Goal: Task Accomplishment & Management: Manage account settings

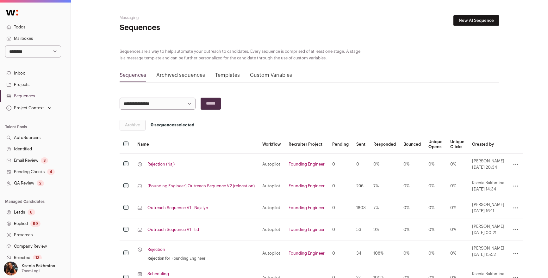
scroll to position [58, 0]
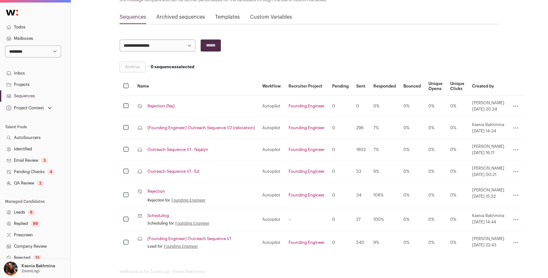
click at [19, 94] on link "Sequences" at bounding box center [35, 95] width 71 height 11
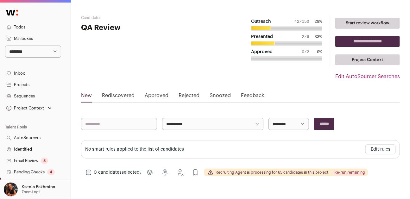
click at [22, 52] on select "**********" at bounding box center [33, 52] width 56 height 12
select select "*****"
click at [5, 46] on select "**********" at bounding box center [33, 52] width 56 height 12
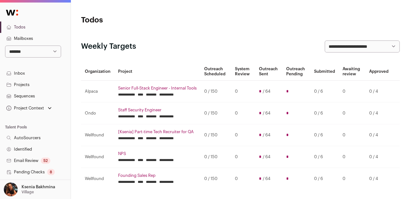
click at [27, 84] on link "Projects" at bounding box center [35, 84] width 71 height 11
click at [21, 83] on link "Projects" at bounding box center [35, 84] width 71 height 11
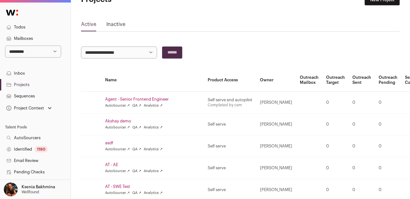
scroll to position [21, 0]
click at [32, 48] on select "**********" at bounding box center [33, 52] width 56 height 12
select select "*****"
click at [5, 46] on select "**********" at bounding box center [33, 52] width 56 height 12
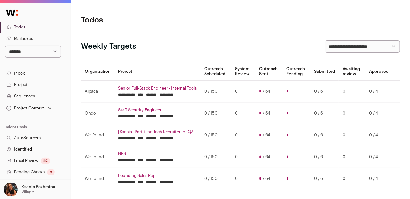
click at [28, 83] on link "Projects" at bounding box center [35, 84] width 71 height 11
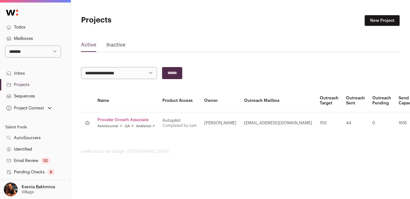
click at [122, 119] on link "Provider Growth Associate" at bounding box center [126, 119] width 58 height 5
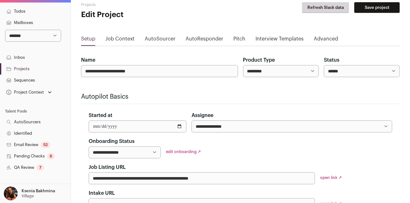
scroll to position [16, 0]
click at [31, 165] on link "QA Review 7" at bounding box center [35, 166] width 71 height 11
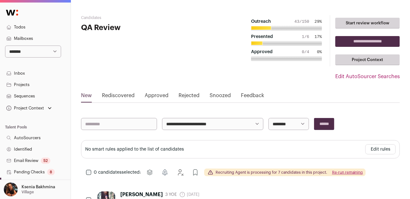
click at [185, 96] on link "Rejected" at bounding box center [188, 97] width 21 height 10
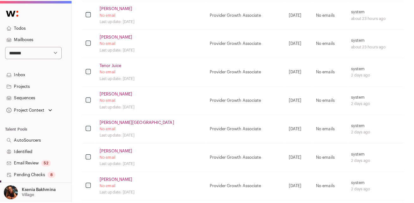
scroll to position [310, 0]
click at [115, 119] on link "Namrata Poola" at bounding box center [136, 120] width 74 height 5
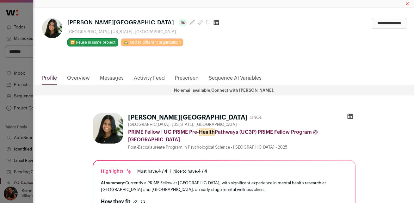
click at [75, 74] on link "Overview" at bounding box center [78, 79] width 23 height 11
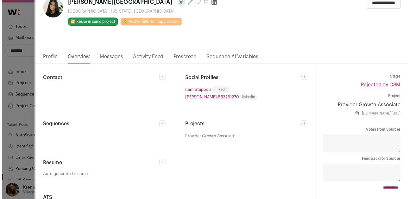
scroll to position [22, 0]
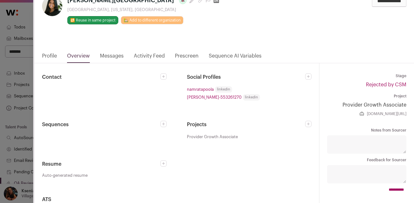
click at [51, 52] on link "Profile" at bounding box center [49, 57] width 15 height 11
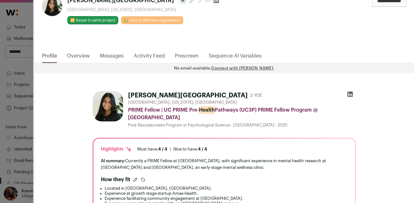
click at [67, 52] on link "Overview" at bounding box center [78, 57] width 23 height 11
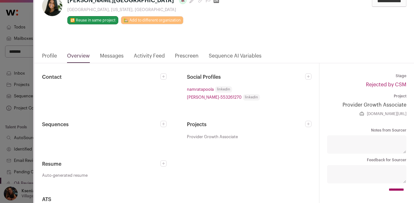
click at [27, 84] on div "**********" at bounding box center [207, 101] width 414 height 203
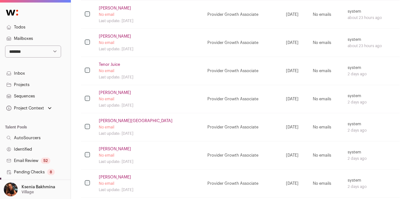
scroll to position [266, 0]
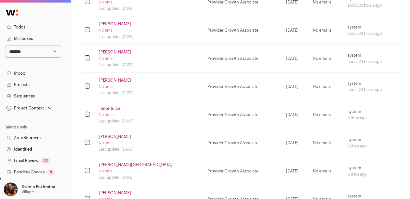
click at [309, 143] on td "No emails" at bounding box center [326, 143] width 35 height 28
drag, startPoint x: 306, startPoint y: 142, endPoint x: 327, endPoint y: 142, distance: 20.9
click at [327, 142] on td "No emails" at bounding box center [326, 143] width 35 height 28
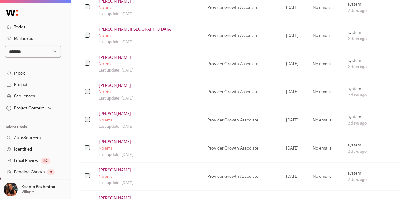
scroll to position [589, 0]
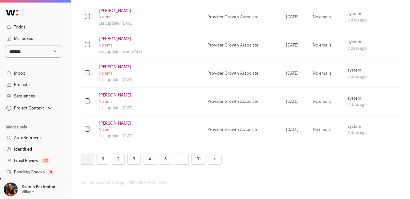
click at [164, 161] on link "5" at bounding box center [165, 159] width 13 height 11
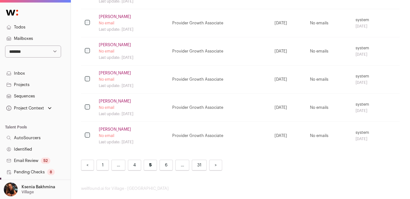
scroll to position [589, 0]
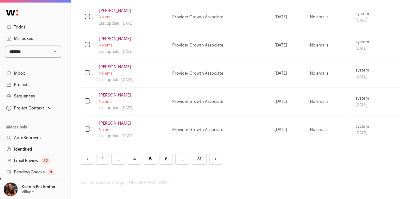
click at [195, 160] on link "31" at bounding box center [199, 159] width 15 height 11
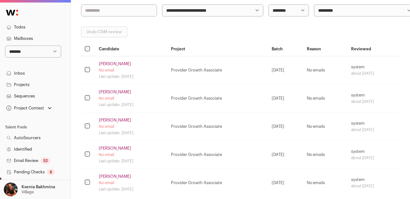
scroll to position [167, 0]
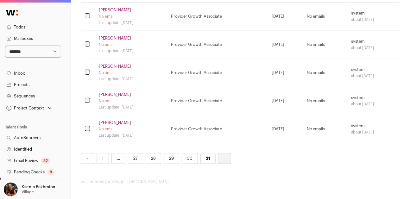
click at [190, 155] on link "30" at bounding box center [190, 158] width 16 height 11
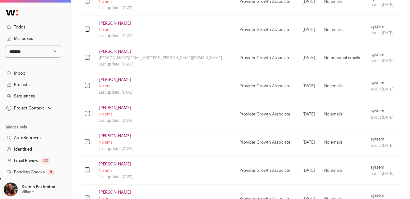
scroll to position [556, 0]
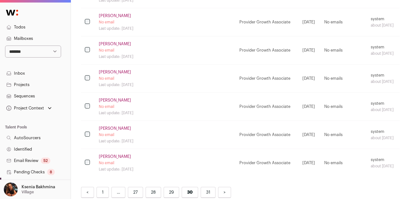
click at [173, 190] on link "29" at bounding box center [172, 192] width 16 height 11
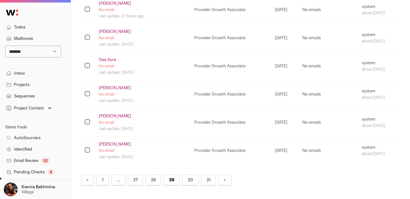
scroll to position [589, 0]
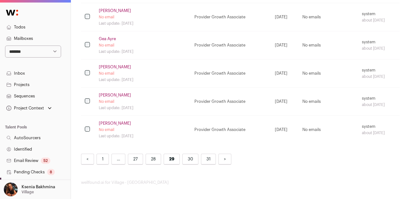
click at [154, 155] on link "28" at bounding box center [154, 159] width 16 height 11
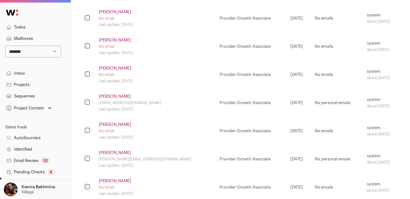
scroll to position [589, 0]
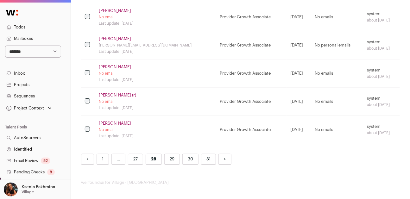
click at [22, 53] on select "**********" at bounding box center [33, 52] width 56 height 12
select select "*****"
click at [5, 46] on select "**********" at bounding box center [33, 52] width 56 height 12
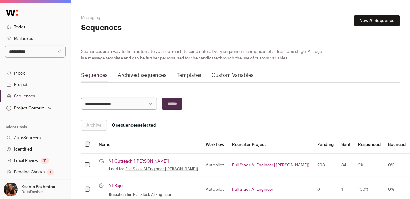
click at [22, 96] on link "Sequences" at bounding box center [35, 95] width 71 height 11
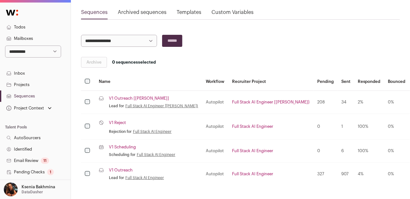
scroll to position [84, 0]
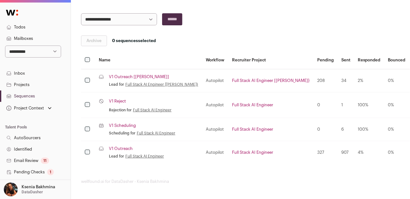
drag, startPoint x: 272, startPoint y: 80, endPoint x: 282, endPoint y: 80, distance: 10.4
click at [313, 80] on td "208" at bounding box center [325, 80] width 24 height 23
drag, startPoint x: 273, startPoint y: 152, endPoint x: 282, endPoint y: 152, distance: 9.8
click at [313, 152] on td "327" at bounding box center [325, 152] width 24 height 23
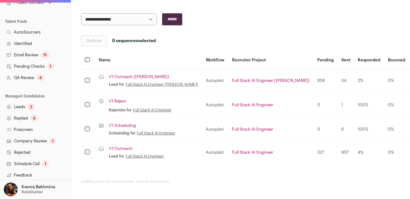
scroll to position [165, 0]
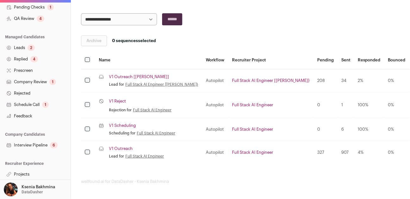
drag, startPoint x: 296, startPoint y: 79, endPoint x: 303, endPoint y: 80, distance: 7.0
click at [337, 80] on td "34" at bounding box center [345, 80] width 17 height 23
click at [129, 76] on link "V1 Outreach [KYLE]" at bounding box center [139, 76] width 60 height 5
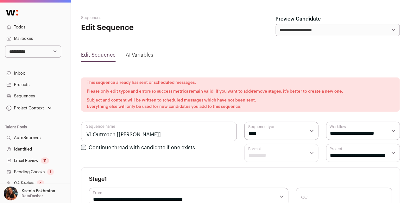
select select "****"
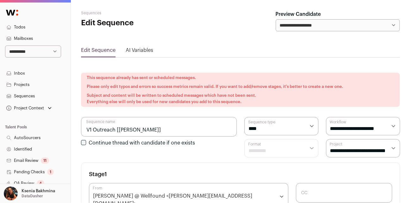
scroll to position [11, 0]
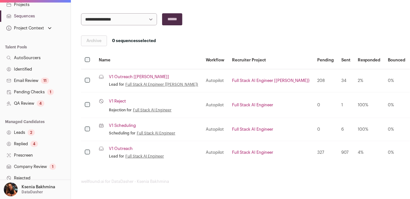
scroll to position [165, 0]
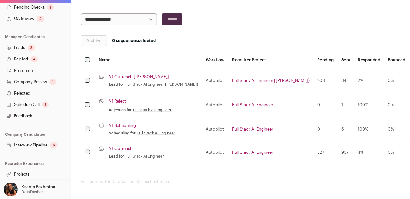
click at [28, 189] on p "Ksenia Bakhmina" at bounding box center [39, 186] width 34 height 5
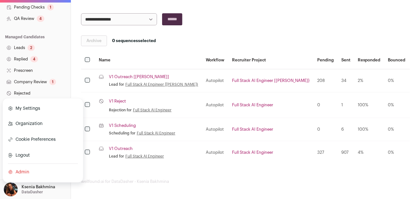
click at [23, 170] on link "Admin" at bounding box center [43, 172] width 70 height 14
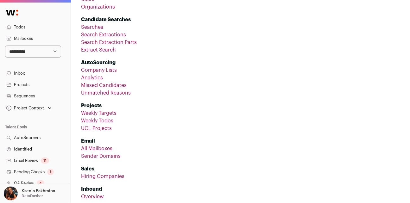
scroll to position [68, 0]
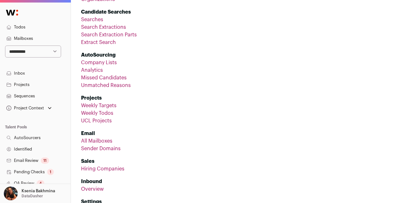
click at [98, 137] on li "Email All Mailboxes Sender Domains" at bounding box center [240, 139] width 319 height 28
click at [97, 141] on link "All Mailboxes" at bounding box center [96, 141] width 31 height 5
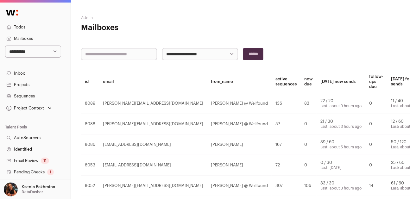
drag, startPoint x: 277, startPoint y: 100, endPoint x: 268, endPoint y: 101, distance: 8.9
click at [316, 101] on td "22 / 20 Last: about 3 hours ago" at bounding box center [340, 103] width 49 height 21
drag, startPoint x: 263, startPoint y: 101, endPoint x: 281, endPoint y: 102, distance: 18.7
click at [316, 102] on td "22 / 20 Last: about 3 hours ago" at bounding box center [340, 103] width 49 height 21
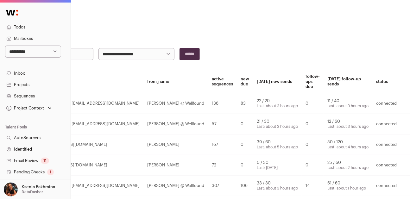
scroll to position [0, 74]
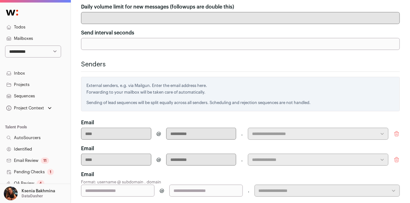
scroll to position [218, 0]
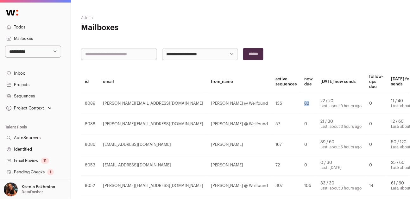
drag, startPoint x: 246, startPoint y: 103, endPoint x: 253, endPoint y: 103, distance: 6.3
click at [300, 103] on td "83" at bounding box center [308, 103] width 16 height 21
drag, startPoint x: 251, startPoint y: 103, endPoint x: 244, endPoint y: 103, distance: 6.7
click at [300, 103] on td "83" at bounding box center [308, 103] width 16 height 21
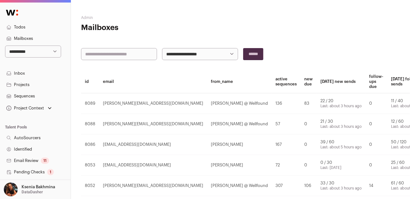
click at [300, 103] on td "83" at bounding box center [308, 103] width 16 height 21
drag, startPoint x: 245, startPoint y: 102, endPoint x: 251, endPoint y: 103, distance: 6.1
click at [300, 103] on td "83" at bounding box center [308, 103] width 16 height 21
click at [300, 104] on td "83" at bounding box center [308, 103] width 16 height 21
drag, startPoint x: 250, startPoint y: 103, endPoint x: 242, endPoint y: 103, distance: 7.9
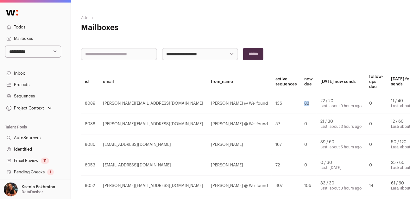
click at [300, 103] on td "83" at bounding box center [308, 103] width 16 height 21
click at [21, 96] on link "Sequences" at bounding box center [35, 95] width 71 height 11
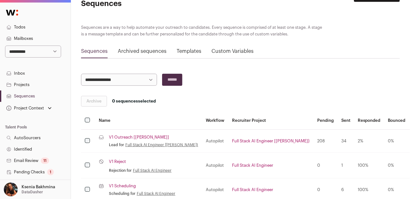
scroll to position [84, 0]
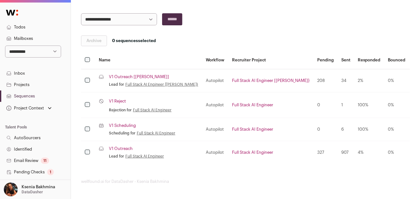
drag, startPoint x: 279, startPoint y: 152, endPoint x: 267, endPoint y: 152, distance: 12.3
click at [267, 152] on tr "Lead sequence V1 Outreach Lead for Full Stack AI Engineer Autopilot Full Stack …" at bounding box center [294, 152] width 427 height 23
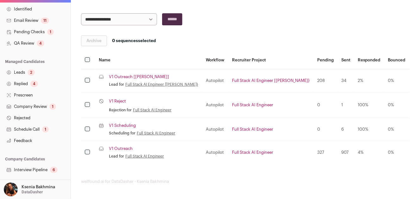
scroll to position [165, 0]
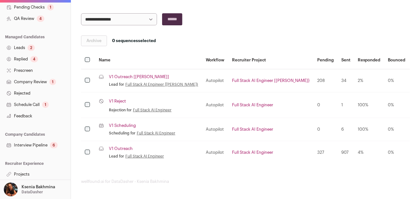
click at [27, 175] on link "Projects" at bounding box center [35, 174] width 71 height 11
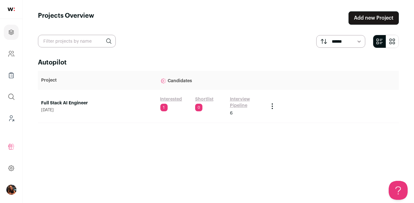
click at [86, 101] on link "Full Stack AI Engineer" at bounding box center [97, 103] width 113 height 6
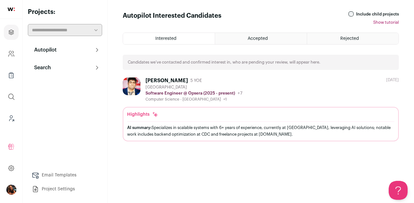
click at [51, 70] on p "Search" at bounding box center [40, 68] width 21 height 8
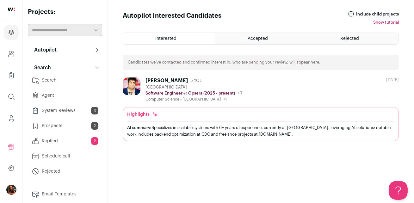
click at [56, 80] on link "Search" at bounding box center [65, 80] width 74 height 13
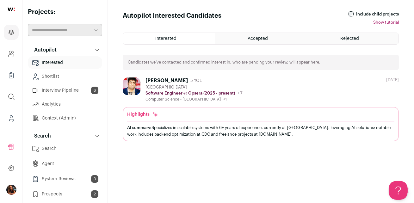
click at [51, 149] on link "Search" at bounding box center [65, 148] width 74 height 13
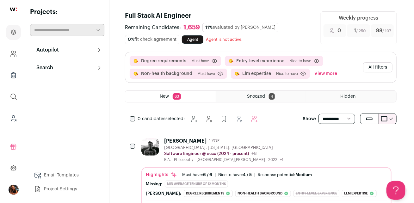
scroll to position [47, 0]
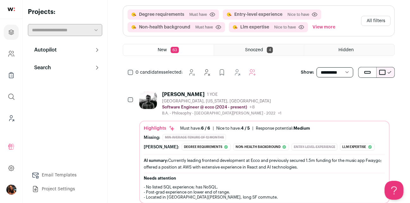
click at [372, 22] on button "All filters" at bounding box center [375, 21] width 29 height 10
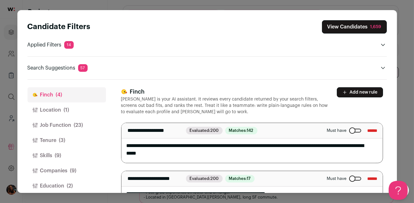
click at [63, 123] on button "Job Function (23)" at bounding box center [67, 125] width 78 height 15
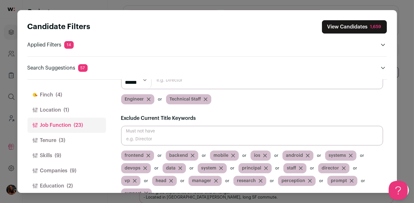
scroll to position [131, 0]
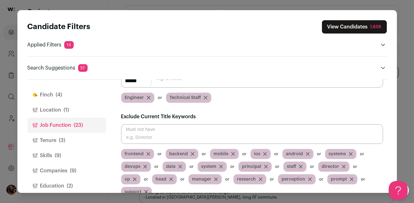
click at [51, 138] on button "Tenure (3)" at bounding box center [67, 140] width 78 height 15
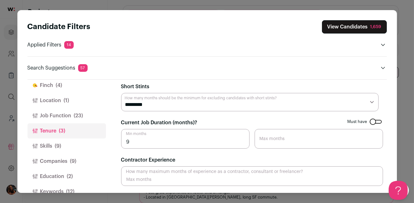
scroll to position [38, 0]
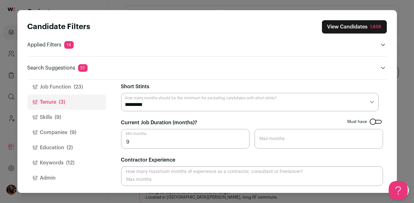
click at [46, 120] on button "Skills (9)" at bounding box center [67, 117] width 78 height 15
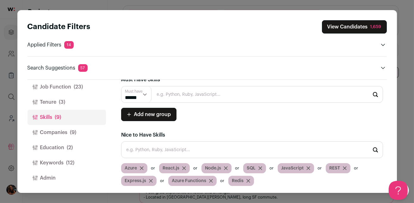
click at [51, 150] on button "Education (2)" at bounding box center [67, 147] width 78 height 15
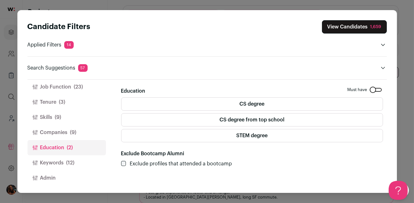
click at [56, 163] on button "Keywords (12)" at bounding box center [67, 162] width 78 height 15
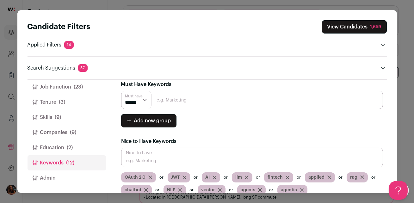
scroll to position [16, 0]
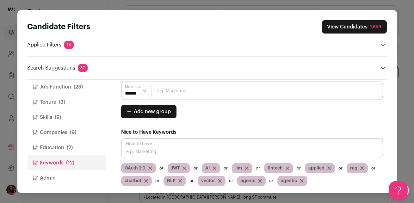
click at [56, 130] on button "Companies (9)" at bounding box center [67, 132] width 78 height 15
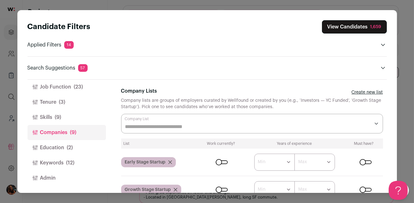
scroll to position [49, 0]
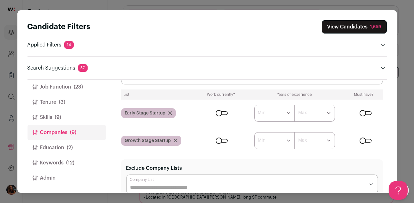
click at [170, 113] on icon "Close modal via background" at bounding box center [170, 113] width 3 height 3
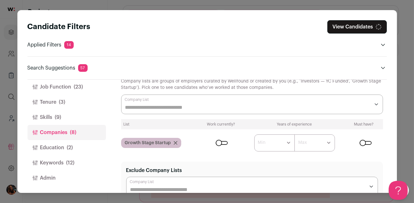
click at [175, 141] on icon "Close modal via background" at bounding box center [176, 143] width 4 height 4
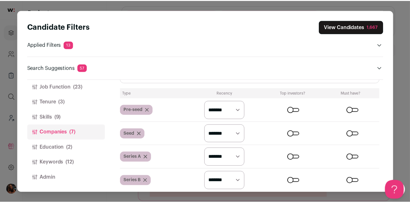
scroll to position [251, 0]
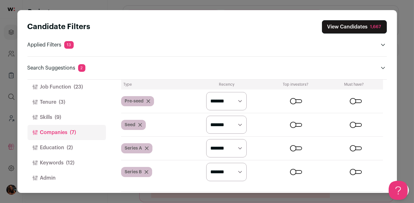
click at [294, 101] on div "Close modal via background" at bounding box center [296, 101] width 12 height 4
click at [295, 123] on div "Close modal via background" at bounding box center [296, 125] width 12 height 4
click at [295, 147] on div "Close modal via background" at bounding box center [296, 148] width 12 height 4
click at [294, 171] on div "Close modal via background" at bounding box center [296, 172] width 12 height 4
click at [292, 99] on div "Close modal via background" at bounding box center [296, 101] width 12 height 4
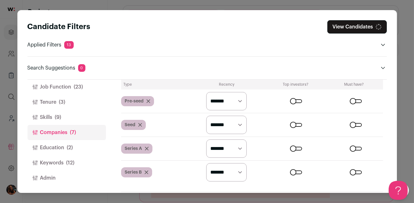
click at [290, 124] on div "Close modal via background" at bounding box center [296, 125] width 12 height 4
click at [291, 144] on form "********* ******* ******" at bounding box center [286, 148] width 193 height 18
click at [291, 146] on div "Close modal via background" at bounding box center [296, 148] width 12 height 4
click at [288, 174] on form "********* ******* ******" at bounding box center [286, 172] width 193 height 18
click at [290, 172] on div "Close modal via background" at bounding box center [296, 172] width 12 height 4
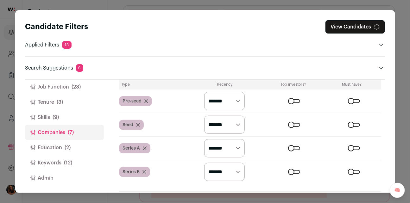
scroll to position [253, 0]
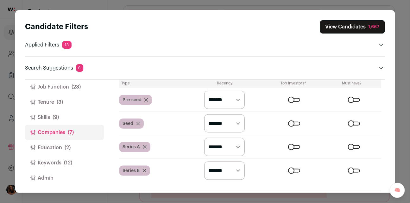
click at [402, 39] on div "Candidate Filters View Candidates 1,667 Applied Filters 13 Degree requirements,…" at bounding box center [205, 101] width 410 height 203
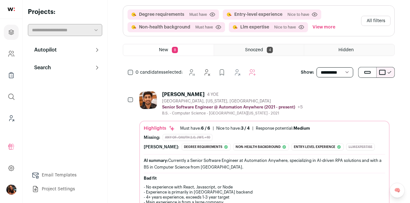
click at [9, 119] on icon "Leads (Backoffice)" at bounding box center [11, 119] width 7 height 8
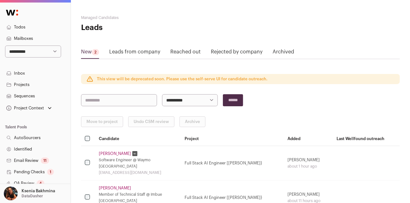
click at [18, 95] on link "Sequences" at bounding box center [35, 95] width 71 height 11
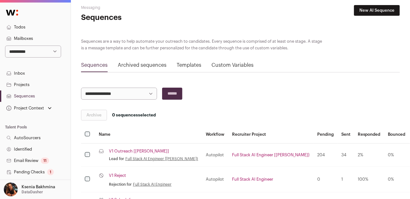
scroll to position [63, 0]
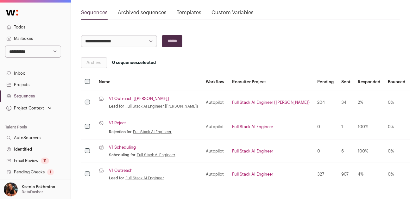
click at [125, 171] on link "V1 Outreach" at bounding box center [121, 170] width 24 height 5
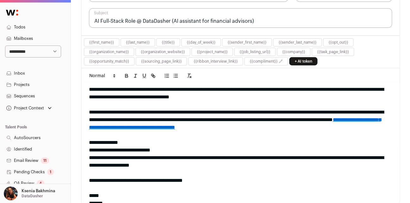
scroll to position [18, 0]
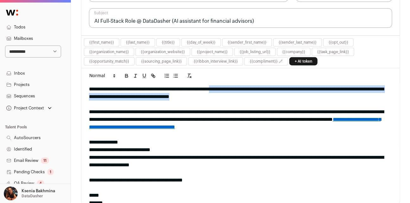
drag, startPoint x: 260, startPoint y: 90, endPoint x: 308, endPoint y: 95, distance: 48.7
click at [308, 95] on div "**********" at bounding box center [238, 92] width 299 height 15
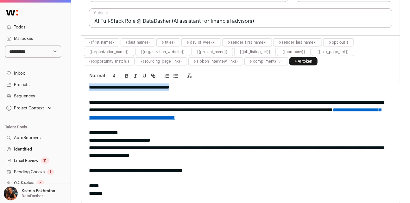
scroll to position [37, 0]
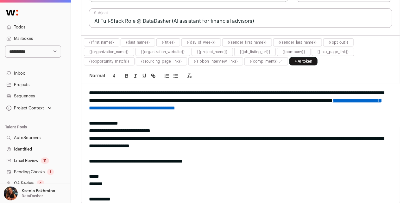
click at [204, 107] on link "**********" at bounding box center [235, 104] width 292 height 12
click at [129, 115] on div at bounding box center [240, 116] width 303 height 8
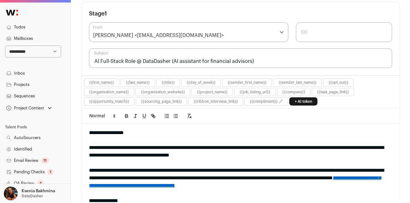
scroll to position [247, 0]
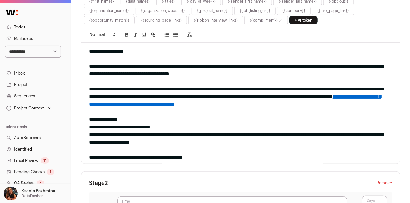
click at [29, 83] on link "Projects" at bounding box center [35, 84] width 71 height 11
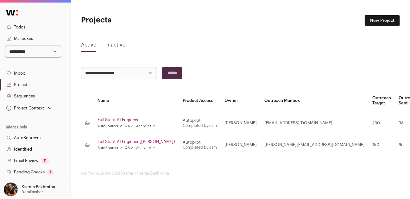
click at [125, 119] on link "Full Stack AI Engineer" at bounding box center [136, 119] width 78 height 5
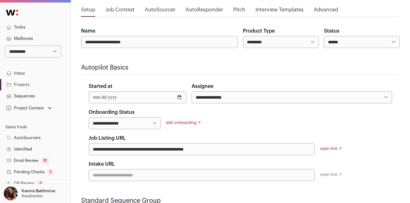
scroll to position [43, 0]
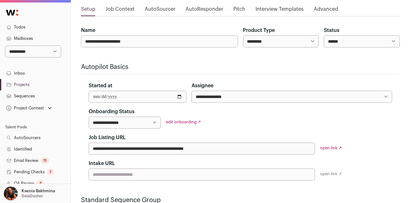
click at [237, 146] on input "**********" at bounding box center [202, 149] width 226 height 12
click at [327, 146] on link "open link ↗" at bounding box center [331, 148] width 22 height 4
click at [24, 51] on select "**********" at bounding box center [33, 52] width 56 height 12
select select "*****"
click at [5, 46] on select "**********" at bounding box center [33, 52] width 56 height 12
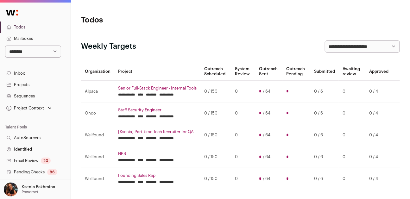
click at [50, 84] on link "Projects" at bounding box center [35, 84] width 71 height 11
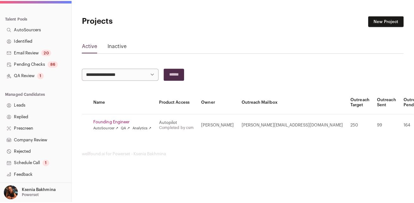
scroll to position [158, 0]
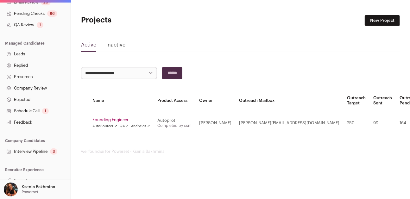
click at [30, 108] on link "Schedule Call 1" at bounding box center [35, 110] width 71 height 11
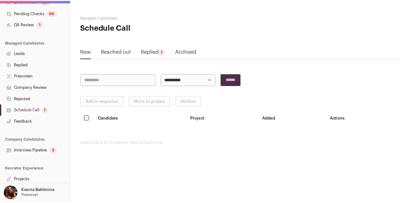
scroll to position [160, 0]
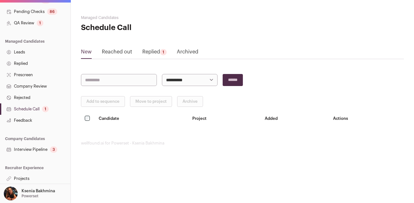
click at [50, 146] on link "Interview Pipeline 3" at bounding box center [35, 149] width 71 height 11
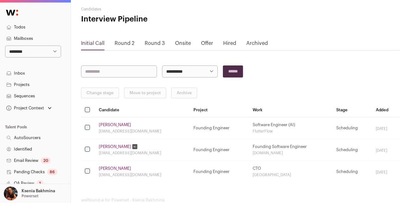
scroll to position [50, 0]
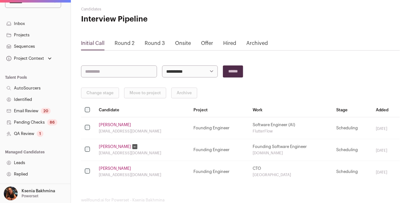
click at [29, 134] on link "QA Review 1" at bounding box center [35, 133] width 71 height 11
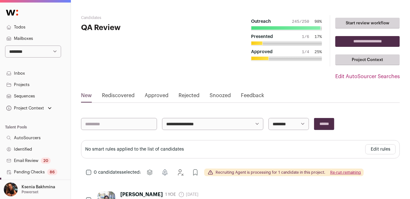
click at [28, 92] on link "Sequences" at bounding box center [35, 95] width 71 height 11
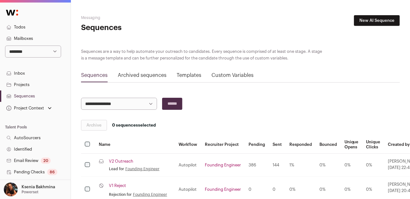
scroll to position [49, 0]
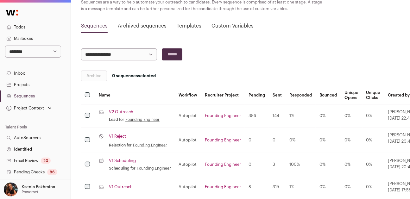
click at [30, 193] on p "Powerset" at bounding box center [30, 191] width 17 height 5
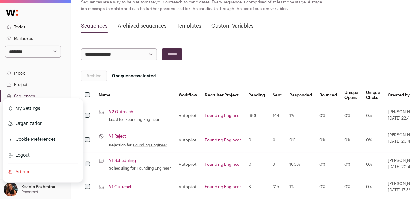
click at [40, 86] on link "Projects" at bounding box center [35, 84] width 71 height 11
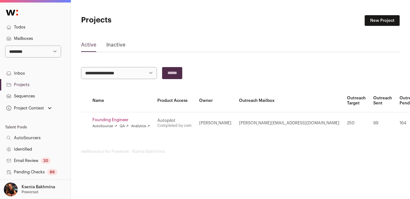
click at [35, 96] on link "Sequences" at bounding box center [35, 95] width 71 height 11
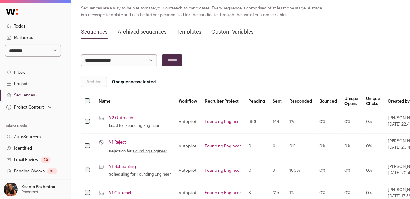
scroll to position [1, 0]
click at [42, 190] on div "Ksenia Bakhmina Powerset" at bounding box center [39, 190] width 34 height 14
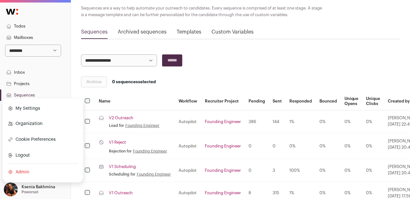
click at [28, 171] on link "Admin" at bounding box center [43, 172] width 70 height 14
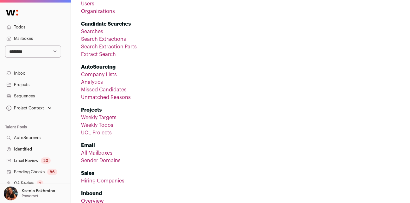
scroll to position [66, 0]
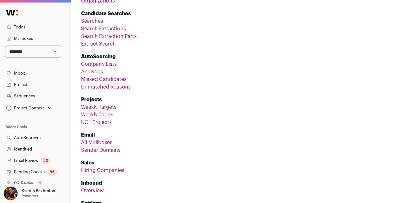
click at [104, 141] on link "All Mailboxes" at bounding box center [96, 142] width 31 height 5
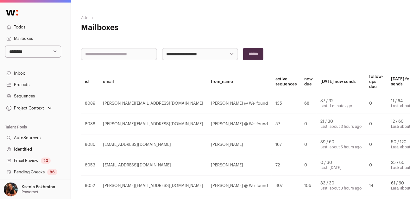
click at [110, 53] on input "text" at bounding box center [119, 54] width 76 height 12
type input "*****"
click at [243, 48] on input "******" at bounding box center [253, 54] width 20 height 12
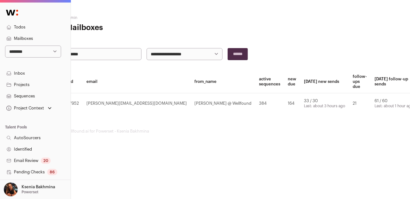
scroll to position [0, 47]
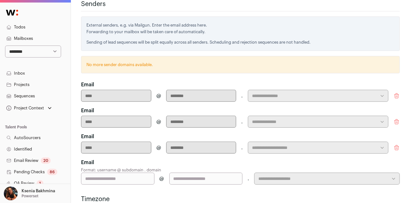
scroll to position [257, 0]
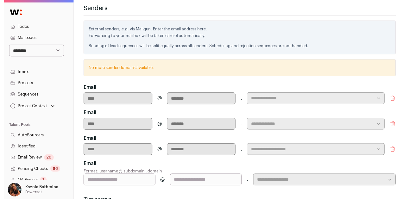
scroll to position [0, 47]
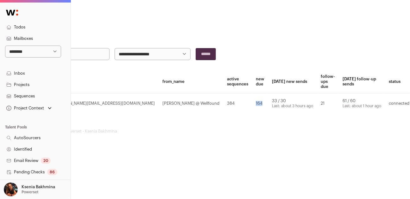
drag, startPoint x: 194, startPoint y: 103, endPoint x: 183, endPoint y: 102, distance: 10.8
click at [252, 102] on td "164" at bounding box center [260, 103] width 16 height 21
click at [252, 101] on td "164" at bounding box center [260, 103] width 16 height 21
drag, startPoint x: 185, startPoint y: 102, endPoint x: 195, endPoint y: 103, distance: 10.5
click at [252, 103] on td "164" at bounding box center [260, 103] width 16 height 21
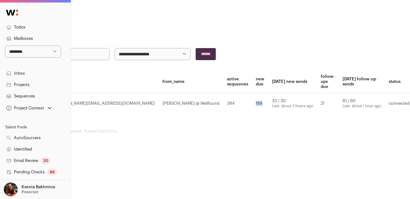
drag, startPoint x: 203, startPoint y: 98, endPoint x: 219, endPoint y: 101, distance: 15.7
click at [268, 101] on td "33 / 30 Last: about 3 hours ago" at bounding box center [292, 103] width 49 height 21
drag, startPoint x: 202, startPoint y: 101, endPoint x: 218, endPoint y: 101, distance: 15.5
click at [268, 101] on td "33 / 30 Last: about 3 hours ago" at bounding box center [292, 103] width 49 height 21
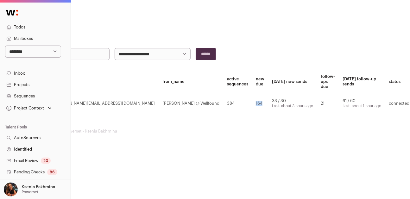
click at [268, 101] on td "33 / 30 Last: about 3 hours ago" at bounding box center [292, 103] width 49 height 21
drag, startPoint x: 217, startPoint y: 100, endPoint x: 200, endPoint y: 99, distance: 17.1
click at [268, 99] on td "33 / 30 Last: about 3 hours ago" at bounding box center [292, 103] width 49 height 21
drag, startPoint x: 194, startPoint y: 102, endPoint x: 185, endPoint y: 102, distance: 9.2
click at [252, 102] on td "164" at bounding box center [260, 103] width 16 height 21
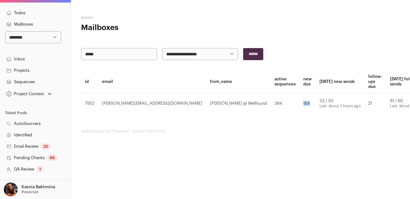
scroll to position [45, 0]
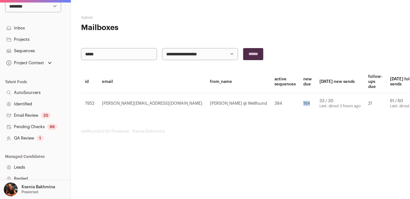
click at [32, 49] on link "Sequences" at bounding box center [35, 50] width 71 height 11
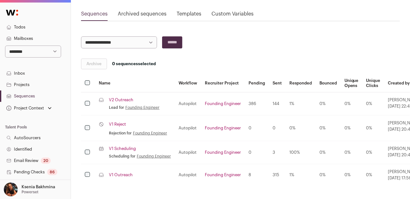
scroll to position [63, 0]
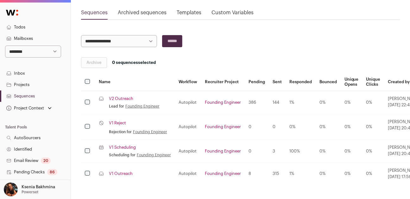
click at [129, 97] on link "V2 Outreach" at bounding box center [121, 98] width 24 height 5
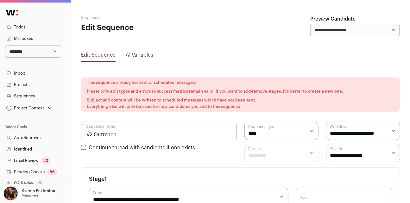
select select "****"
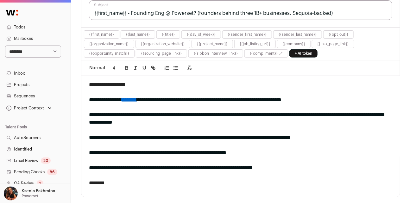
scroll to position [222, 0]
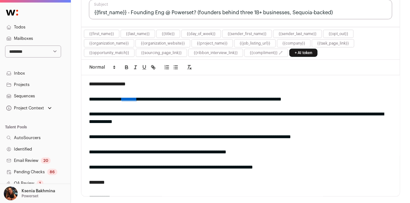
click at [137, 97] on link "********" at bounding box center [128, 99] width 15 height 5
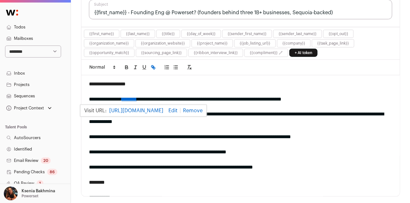
click at [240, 133] on div "**********" at bounding box center [238, 137] width 299 height 8
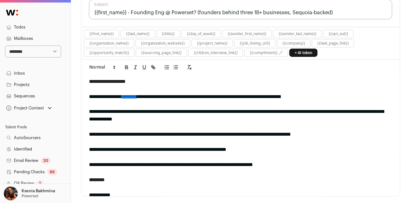
scroll to position [3, 0]
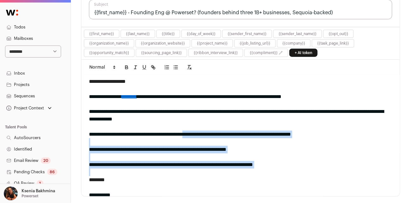
drag, startPoint x: 290, startPoint y: 161, endPoint x: 206, endPoint y: 128, distance: 90.8
click at [206, 128] on div "**********" at bounding box center [240, 135] width 318 height 121
click at [206, 131] on div "**********" at bounding box center [238, 135] width 299 height 8
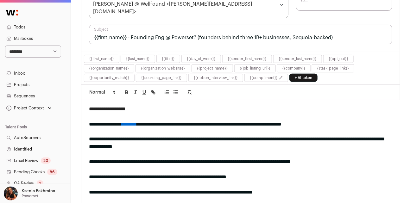
scroll to position [191, 0]
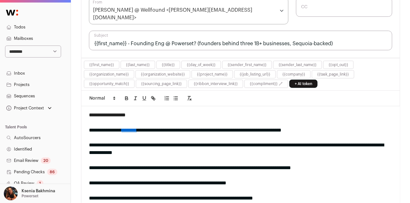
click at [33, 170] on link "Pending Checks 86" at bounding box center [35, 171] width 71 height 11
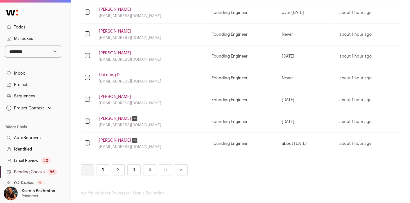
scroll to position [415, 0]
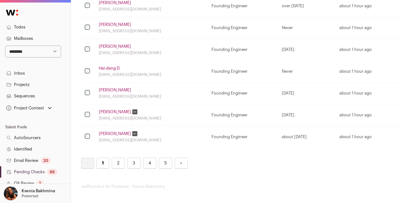
click at [163, 162] on link "5" at bounding box center [165, 163] width 13 height 11
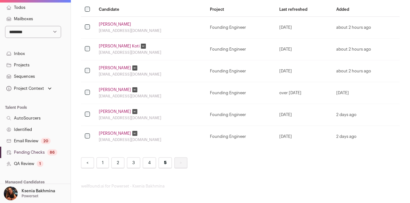
scroll to position [49, 0]
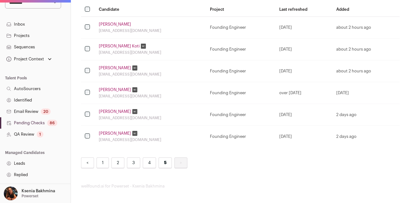
click at [149, 164] on link "4" at bounding box center [149, 163] width 13 height 11
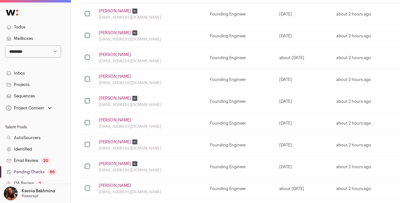
scroll to position [151, 0]
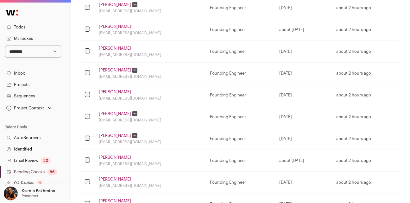
drag, startPoint x: 265, startPoint y: 116, endPoint x: 291, endPoint y: 117, distance: 26.0
click at [291, 117] on div "[DATE]" at bounding box center [303, 117] width 49 height 5
drag, startPoint x: 263, startPoint y: 159, endPoint x: 311, endPoint y: 160, distance: 47.8
click at [311, 160] on td "about [DATE]" at bounding box center [303, 161] width 57 height 22
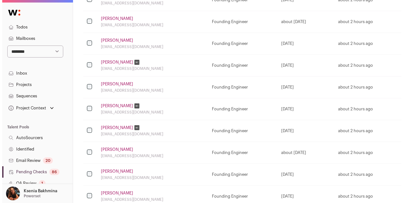
scroll to position [199, 0]
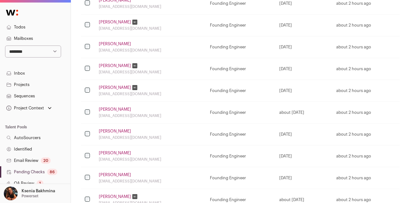
click at [108, 109] on link "[PERSON_NAME]" at bounding box center [115, 109] width 32 height 5
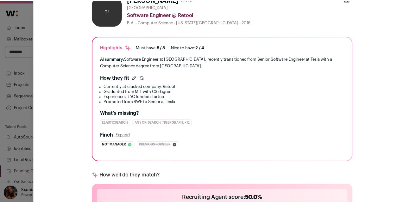
scroll to position [57, 0]
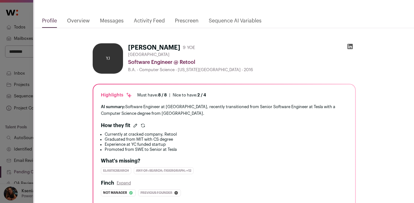
click at [348, 44] on icon "Close modal via background" at bounding box center [350, 46] width 5 height 5
click at [16, 81] on div "**********" at bounding box center [207, 101] width 414 height 203
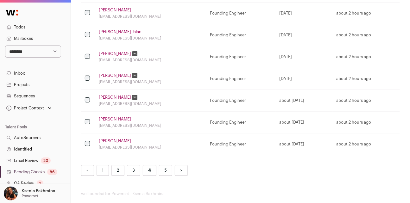
scroll to position [408, 0]
drag, startPoint x: 265, startPoint y: 99, endPoint x: 304, endPoint y: 99, distance: 38.3
click at [304, 99] on div "about [DATE]" at bounding box center [303, 99] width 49 height 5
drag, startPoint x: 301, startPoint y: 121, endPoint x: 273, endPoint y: 121, distance: 27.5
click at [279, 121] on div "about [DATE]" at bounding box center [303, 121] width 49 height 5
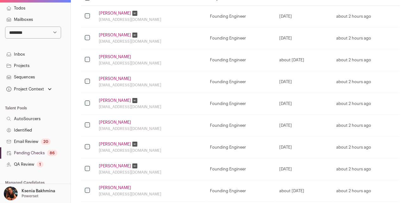
scroll to position [43, 0]
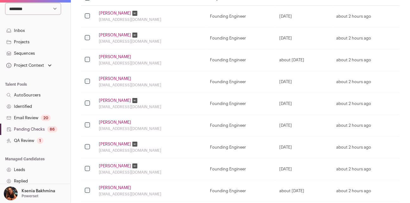
click at [34, 129] on link "Pending Checks 86" at bounding box center [35, 129] width 71 height 11
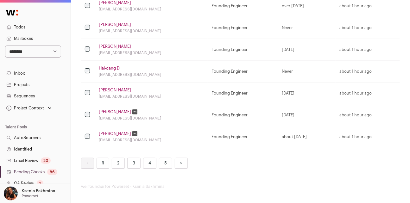
drag, startPoint x: 268, startPoint y: 137, endPoint x: 308, endPoint y: 136, distance: 40.2
click at [308, 136] on div "about [DATE]" at bounding box center [307, 136] width 50 height 5
click at [33, 96] on link "Sequences" at bounding box center [35, 95] width 71 height 11
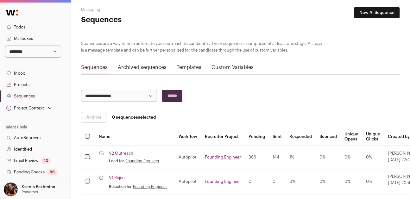
scroll to position [12, 0]
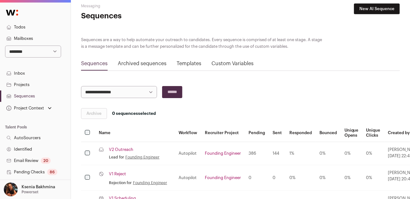
click at [122, 148] on link "V2 Outreach" at bounding box center [121, 149] width 24 height 5
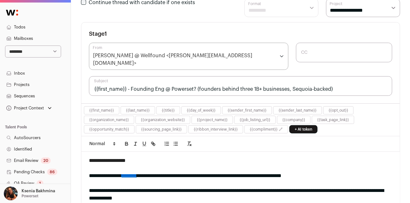
scroll to position [146, 0]
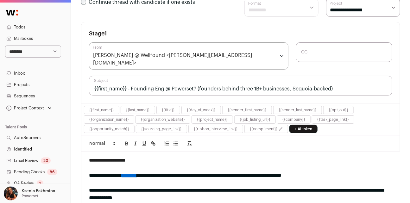
drag, startPoint x: 127, startPoint y: 83, endPoint x: 88, endPoint y: 80, distance: 38.7
click at [88, 80] on div "**********" at bounding box center [240, 62] width 318 height 81
click at [131, 79] on input "{{first_name}} - Founding Eng @ Powerset? (founders behind three 1B+ businesses…" at bounding box center [240, 86] width 303 height 20
click at [252, 80] on input "{{first_name}} - Founding Eng @ Powerset? (founders behind three 1B+ businesses…" at bounding box center [240, 86] width 303 height 20
click at [252, 79] on input "{{first_name}} - Founding Eng @ Powerset? (founders behind three 1B+ businesses…" at bounding box center [240, 86] width 303 height 20
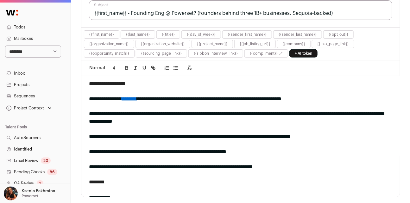
scroll to position [1, 0]
click at [186, 110] on div "**********" at bounding box center [238, 117] width 299 height 15
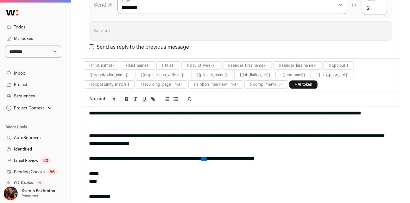
scroll to position [18, 0]
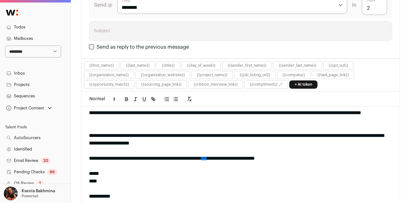
click at [207, 156] on link "***" at bounding box center [204, 158] width 6 height 5
click at [223, 166] on link "[URL][DOMAIN_NAME][PERSON_NAME]" at bounding box center [224, 170] width 63 height 8
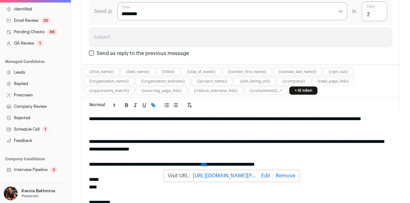
scroll to position [160, 0]
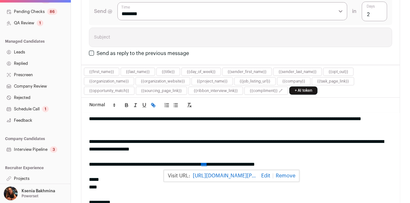
click at [19, 179] on link "Projects" at bounding box center [35, 178] width 71 height 11
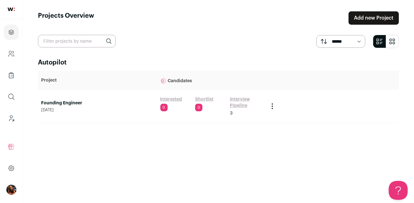
click at [78, 104] on link "Founding Engineer" at bounding box center [97, 103] width 113 height 6
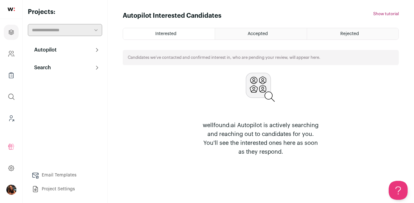
click at [53, 68] on button "Search" at bounding box center [65, 67] width 74 height 13
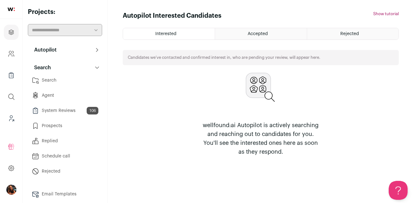
click at [50, 81] on link "Search" at bounding box center [65, 80] width 74 height 13
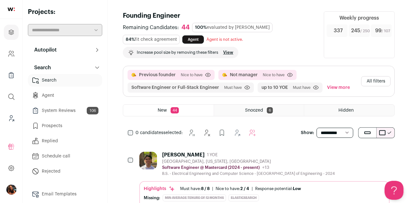
click at [377, 78] on button "All filters" at bounding box center [375, 81] width 29 height 10
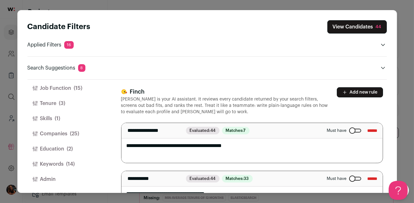
scroll to position [38, 0]
click at [48, 178] on button "Admin" at bounding box center [67, 178] width 78 height 15
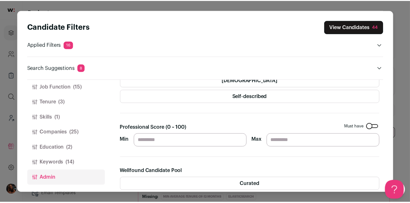
scroll to position [101, 0]
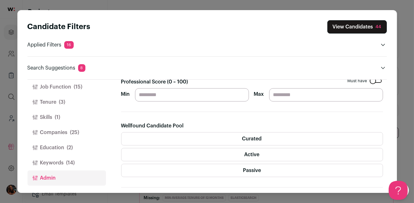
click at [242, 156] on label "Active" at bounding box center [252, 154] width 262 height 13
click at [240, 168] on label "Passive" at bounding box center [252, 170] width 262 height 13
click at [245, 135] on label "Curated" at bounding box center [252, 138] width 262 height 13
click at [359, 26] on button "View Candidates 14" at bounding box center [357, 26] width 59 height 13
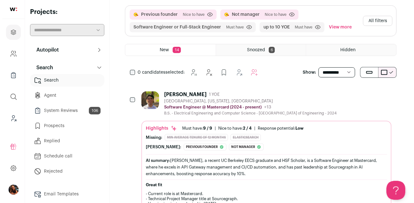
scroll to position [62, 0]
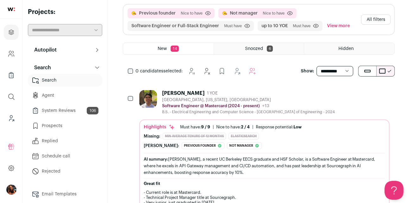
click at [372, 20] on button "All filters" at bounding box center [375, 20] width 29 height 10
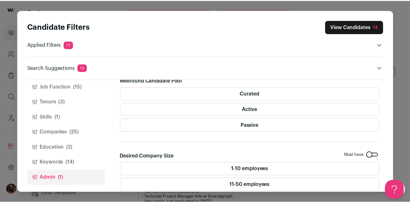
scroll to position [146, 0]
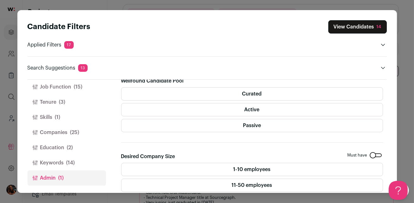
click at [360, 26] on button "View Candidates 14" at bounding box center [357, 26] width 59 height 13
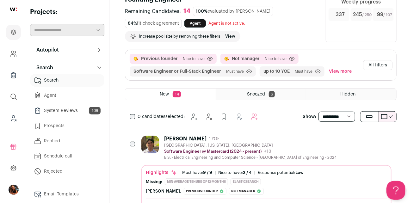
scroll to position [0, 0]
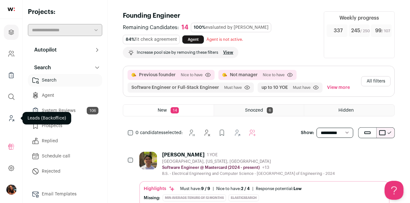
click at [15, 119] on icon "Leads (Backoffice)" at bounding box center [11, 119] width 7 height 8
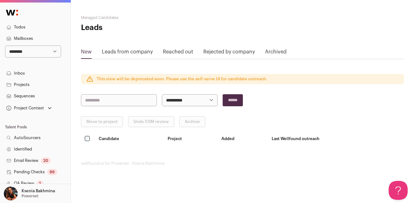
click at [31, 191] on p "Ksenia Bakhmina" at bounding box center [39, 191] width 34 height 5
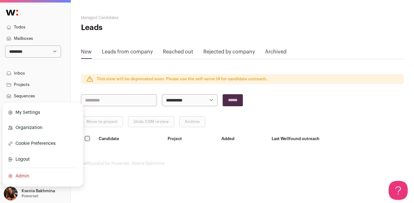
click at [28, 182] on link "Admin" at bounding box center [43, 176] width 70 height 14
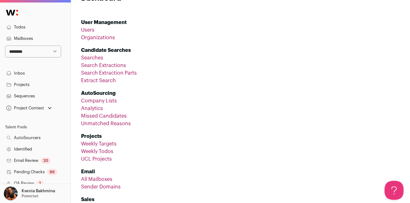
scroll to position [63, 0]
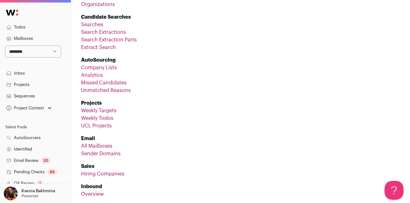
click at [90, 144] on link "All Mailboxes" at bounding box center [96, 146] width 31 height 5
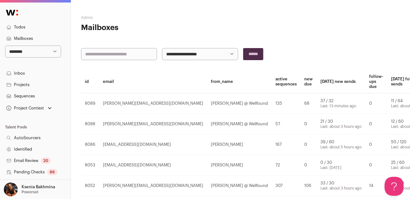
click at [97, 56] on input "text" at bounding box center [119, 54] width 76 height 12
type input "******"
click at [243, 48] on input "******" at bounding box center [253, 54] width 20 height 12
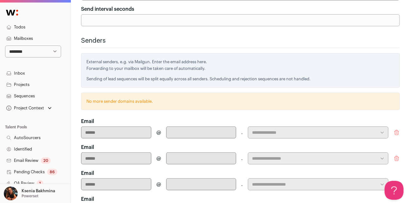
scroll to position [244, 0]
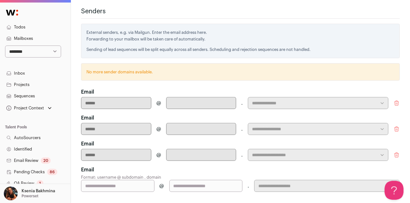
click at [394, 100] on icon "submit" at bounding box center [396, 103] width 6 height 6
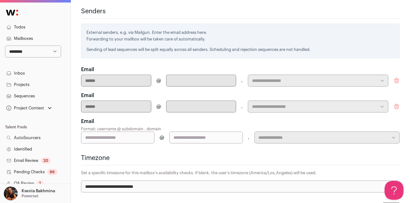
scroll to position [0, 0]
click at [397, 75] on button "submit" at bounding box center [396, 81] width 6 height 12
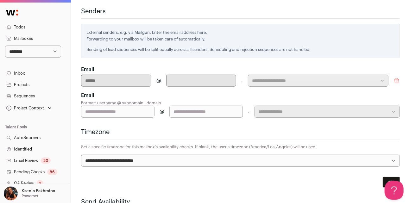
click at [396, 78] on icon "submit" at bounding box center [396, 81] width 6 height 6
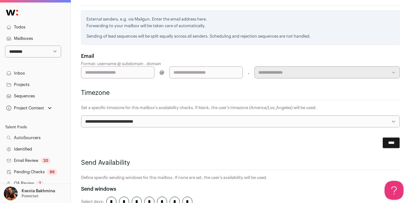
scroll to position [293, 0]
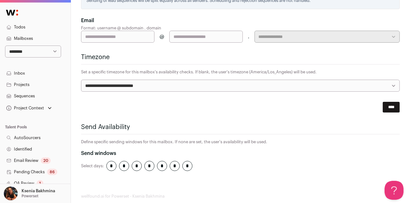
click at [388, 102] on input "****" at bounding box center [390, 107] width 17 height 11
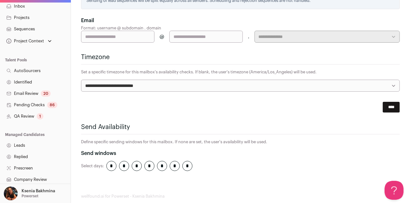
scroll to position [108, 0]
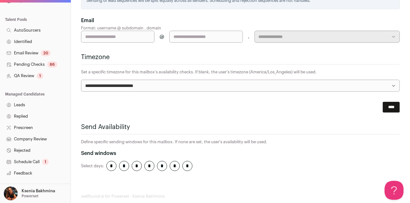
click at [23, 195] on p "Powerset" at bounding box center [30, 196] width 17 height 5
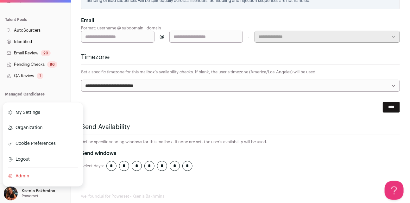
click at [19, 177] on link "Admin" at bounding box center [43, 176] width 70 height 14
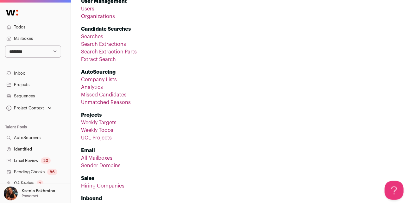
scroll to position [97, 0]
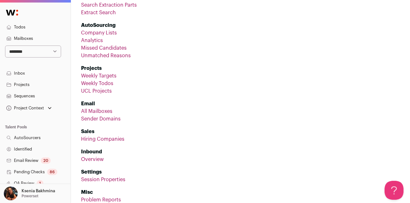
click at [96, 111] on link "All Mailboxes" at bounding box center [96, 111] width 31 height 5
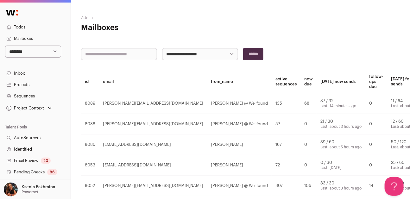
click at [114, 55] on input "text" at bounding box center [119, 54] width 76 height 12
type input "****"
click at [243, 48] on input "******" at bounding box center [253, 54] width 20 height 12
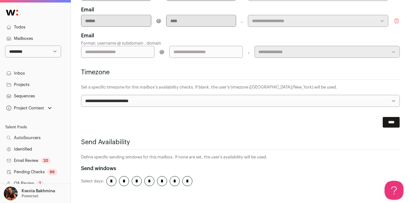
scroll to position [246, 0]
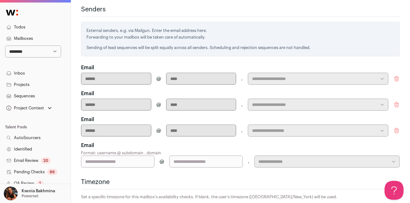
click at [396, 77] on icon "submit" at bounding box center [396, 79] width 4 height 5
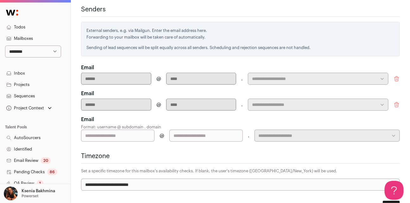
scroll to position [0, 0]
click at [396, 77] on icon "submit" at bounding box center [396, 79] width 4 height 5
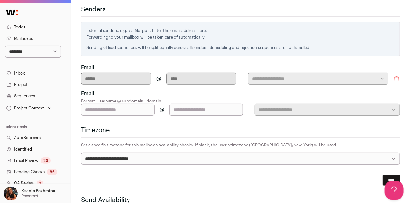
click at [396, 77] on icon "submit" at bounding box center [396, 79] width 4 height 5
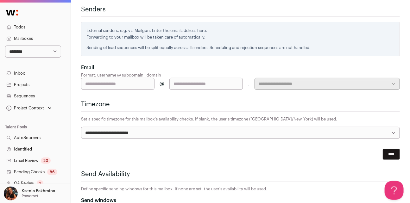
click at [386, 149] on input "****" at bounding box center [390, 154] width 17 height 11
click at [34, 193] on p "Ksenia Bakhmina" at bounding box center [39, 191] width 34 height 5
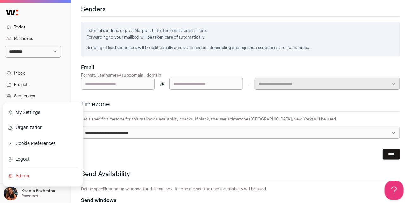
click at [21, 177] on link "Admin" at bounding box center [43, 176] width 70 height 14
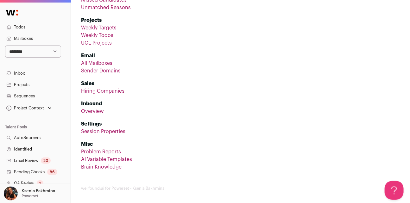
scroll to position [148, 0]
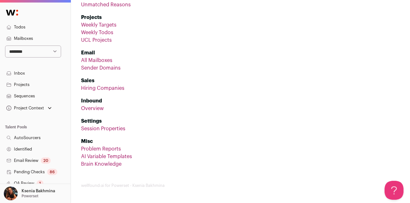
click at [99, 59] on link "All Mailboxes" at bounding box center [96, 60] width 31 height 5
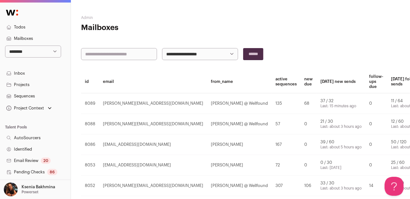
click at [105, 52] on input "text" at bounding box center [119, 54] width 76 height 12
type input "****"
click at [243, 48] on input "******" at bounding box center [253, 54] width 20 height 12
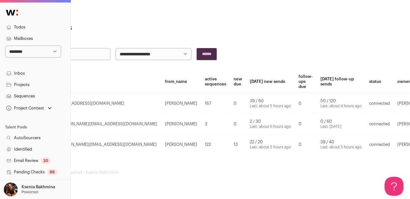
scroll to position [0, 61]
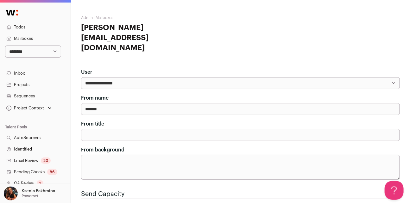
scroll to position [185, 0]
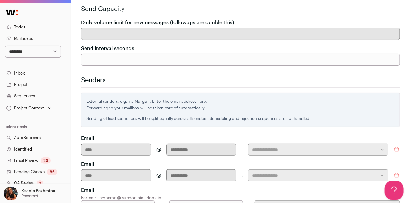
click at [397, 146] on icon "submit" at bounding box center [396, 149] width 6 height 6
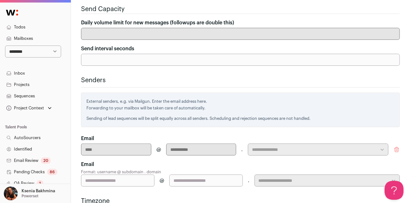
scroll to position [0, 0]
click at [396, 146] on icon "submit" at bounding box center [396, 149] width 6 height 6
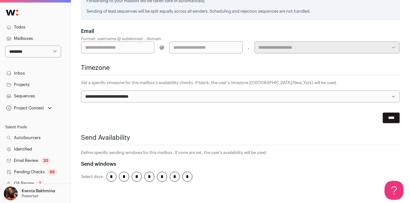
scroll to position [293, 0]
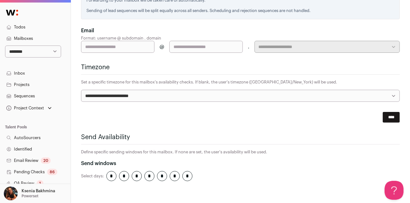
click at [386, 112] on input "****" at bounding box center [390, 117] width 17 height 11
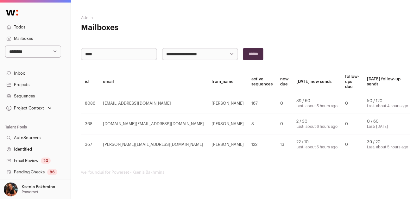
drag, startPoint x: 114, startPoint y: 53, endPoint x: 53, endPoint y: 53, distance: 60.1
click at [54, 53] on body "**********" at bounding box center [205, 95] width 410 height 190
type input "*****"
click at [243, 48] on input "******" at bounding box center [253, 54] width 20 height 12
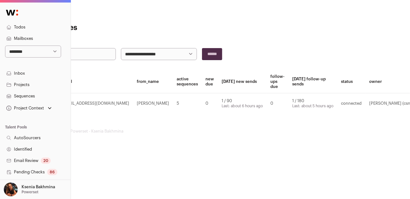
scroll to position [0, 41]
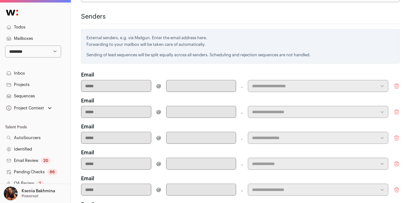
scroll to position [355, 0]
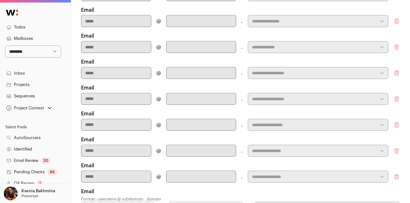
click at [395, 174] on icon "submit" at bounding box center [396, 177] width 6 height 6
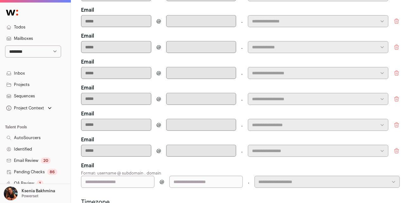
click at [395, 148] on icon "submit" at bounding box center [396, 151] width 6 height 6
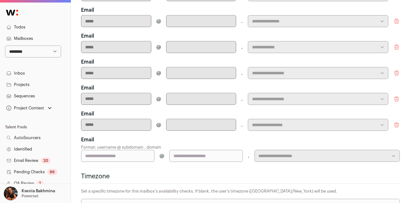
click at [396, 123] on icon "submit" at bounding box center [396, 125] width 4 height 5
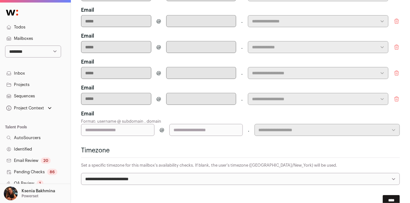
scroll to position [307, 0]
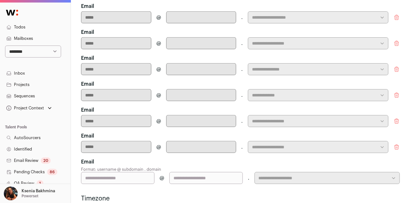
click at [396, 144] on icon "submit" at bounding box center [396, 147] width 6 height 6
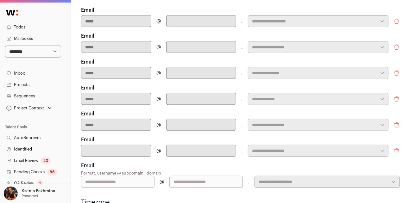
scroll to position [298, 0]
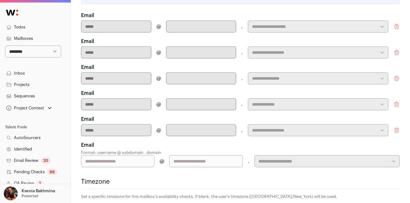
click at [398, 124] on button "submit" at bounding box center [396, 130] width 6 height 12
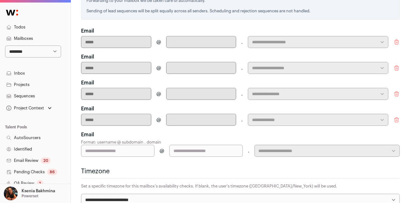
scroll to position [249, 0]
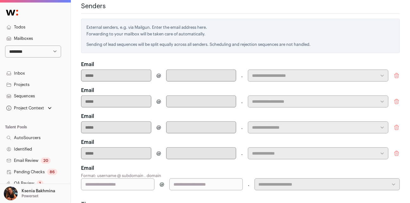
click at [398, 150] on icon "submit" at bounding box center [396, 153] width 6 height 6
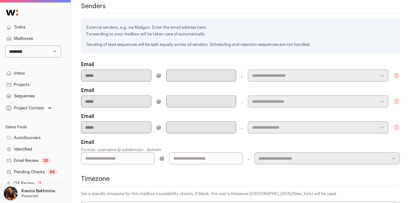
click at [398, 125] on icon "submit" at bounding box center [396, 127] width 4 height 5
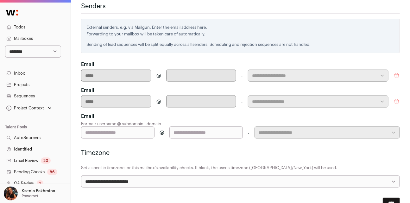
click at [398, 98] on icon "submit" at bounding box center [396, 101] width 6 height 6
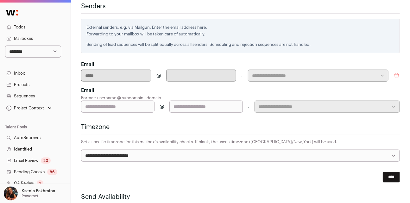
click at [395, 73] on icon "submit" at bounding box center [396, 75] width 4 height 5
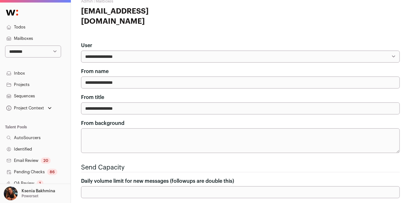
scroll to position [293, 0]
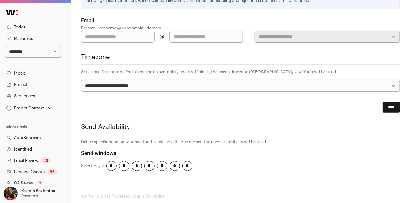
click at [385, 102] on input "****" at bounding box center [390, 107] width 17 height 11
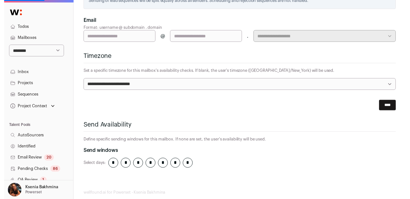
scroll to position [0, 41]
